Goal: Task Accomplishment & Management: Manage account settings

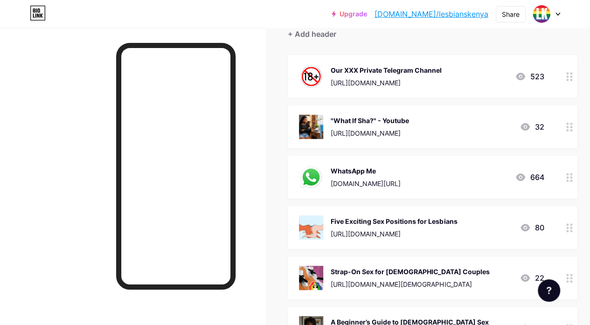
scroll to position [92, 0]
click at [451, 16] on link "[DOMAIN_NAME]/lesbianskenya" at bounding box center [431, 13] width 114 height 11
click at [528, 125] on icon at bounding box center [524, 126] width 9 height 7
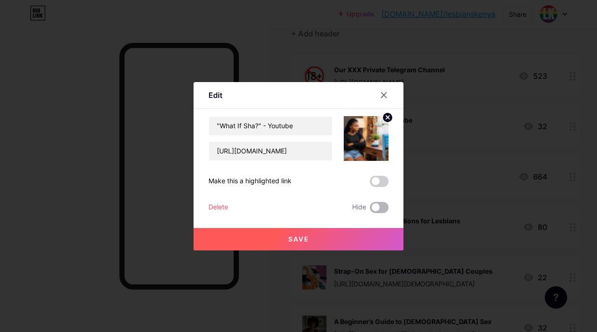
click at [382, 202] on span at bounding box center [379, 207] width 19 height 11
click at [370, 210] on input "checkbox" at bounding box center [370, 210] width 0 height 0
click at [343, 241] on button "Save" at bounding box center [298, 239] width 210 height 22
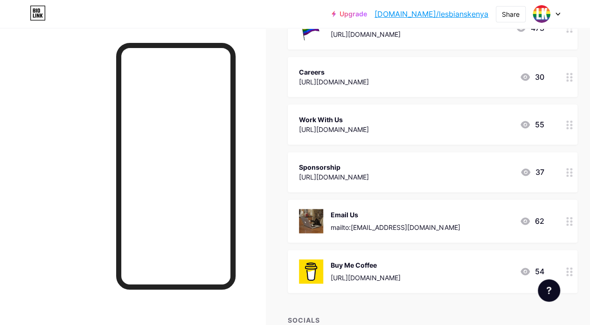
scroll to position [559, 0]
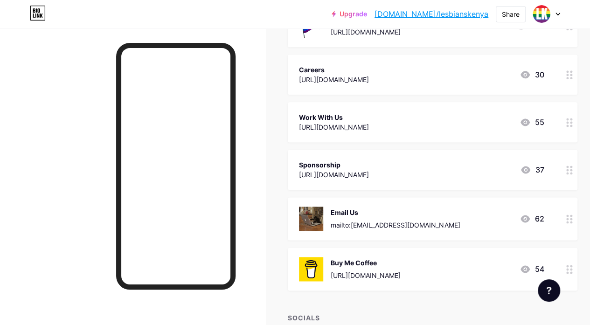
click at [529, 215] on icon at bounding box center [524, 218] width 9 height 7
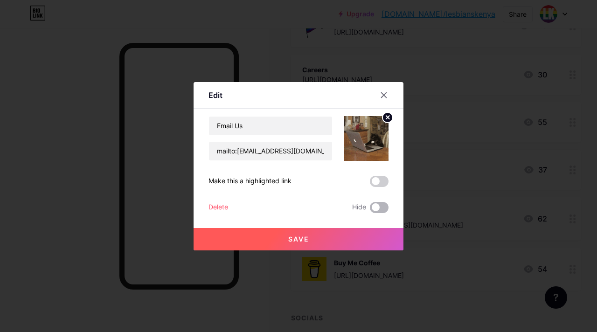
click at [383, 206] on span at bounding box center [379, 207] width 19 height 11
click at [370, 210] on input "checkbox" at bounding box center [370, 210] width 0 height 0
click at [350, 237] on button "Save" at bounding box center [298, 239] width 210 height 22
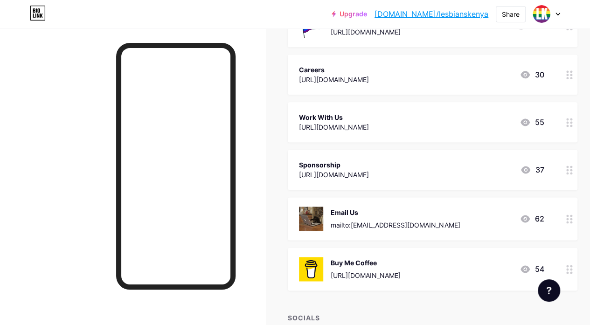
click at [528, 263] on icon at bounding box center [524, 268] width 11 height 11
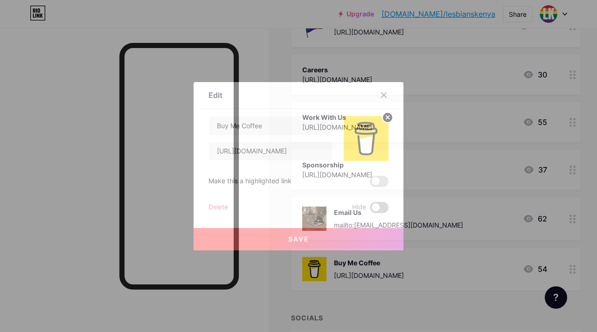
click at [380, 208] on span at bounding box center [379, 207] width 19 height 11
click at [370, 210] on input "checkbox" at bounding box center [370, 210] width 0 height 0
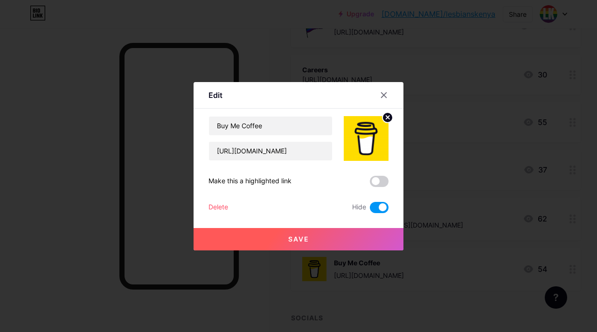
click at [290, 241] on span "Save" at bounding box center [298, 239] width 21 height 8
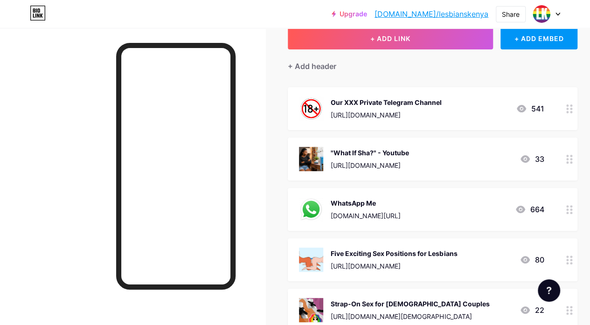
scroll to position [0, 0]
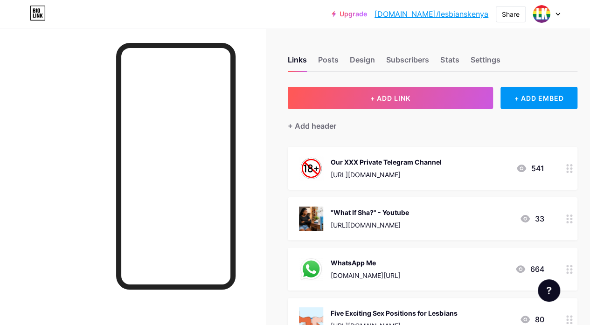
click at [452, 163] on div "Our XXX Private Telegram Channel [URL][DOMAIN_NAME] 541" at bounding box center [421, 168] width 245 height 24
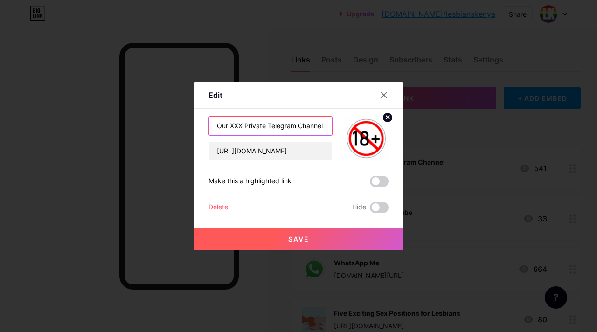
click at [222, 124] on input "Our XXX Private Telegram Channel" at bounding box center [270, 126] width 123 height 19
click at [236, 124] on input "Join XXX Private Telegram Channel" at bounding box center [270, 126] width 123 height 19
click at [263, 123] on input "Join ADULT Private Telegram Channel" at bounding box center [270, 126] width 123 height 19
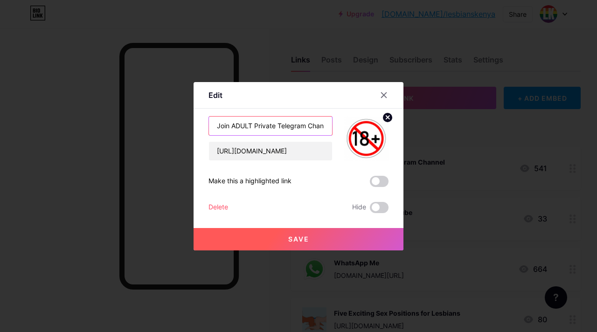
click at [263, 123] on input "Join ADULT Private Telegram Channel" at bounding box center [270, 126] width 123 height 19
click at [232, 125] on input "Join ADULT Telegram Channel" at bounding box center [270, 126] width 123 height 19
click at [280, 126] on input "Join [DEMOGRAPHIC_DATA] ADULT Telegram Channel" at bounding box center [270, 126] width 123 height 19
type input "Join [DEMOGRAPHIC_DATA] ADULT ONLY Telegram Channel"
click at [327, 239] on button "Save" at bounding box center [298, 239] width 210 height 22
